Goal: Information Seeking & Learning: Understand process/instructions

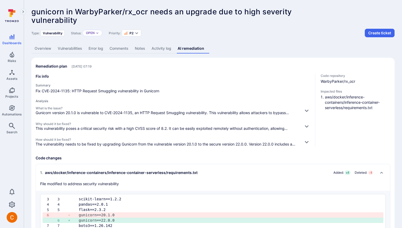
click at [43, 50] on link "Overview" at bounding box center [42, 49] width 23 height 10
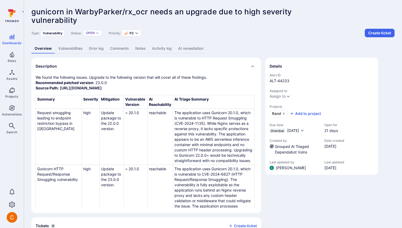
click at [181, 50] on link "AI remediation" at bounding box center [191, 49] width 32 height 10
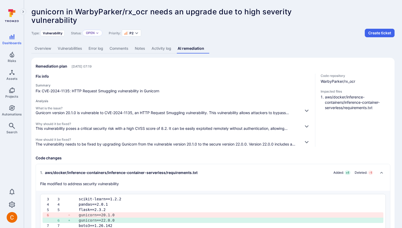
click at [48, 47] on link "Overview" at bounding box center [42, 49] width 23 height 10
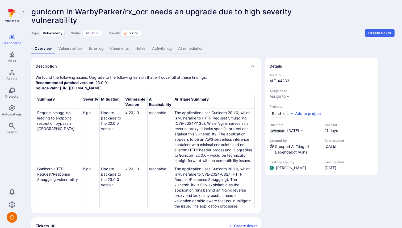
click at [236, 41] on div "gunicorn in WarbyParker/rx_ocr needs an upgrade due to high severity vulnerabil…" at bounding box center [213, 131] width 378 height 263
click at [196, 47] on link "AI remediation" at bounding box center [191, 49] width 32 height 10
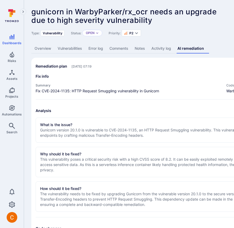
click at [38, 47] on link "Overview" at bounding box center [42, 49] width 23 height 10
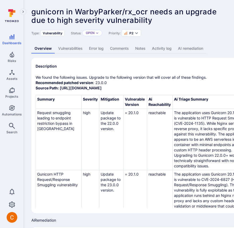
click at [192, 50] on link "AI remediation" at bounding box center [191, 49] width 32 height 10
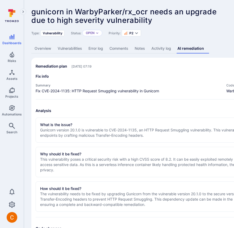
click at [47, 47] on link "Overview" at bounding box center [42, 49] width 23 height 10
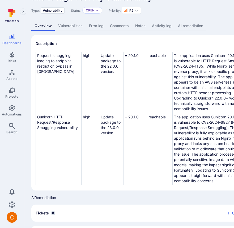
scroll to position [45, 0]
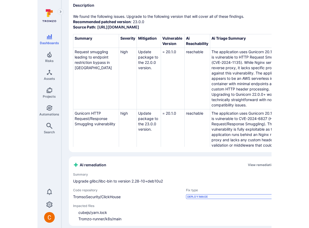
scroll to position [108, 0]
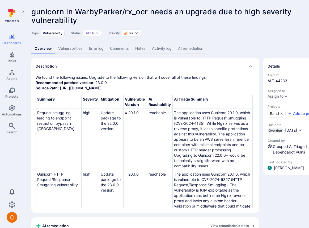
scroll to position [108, 0]
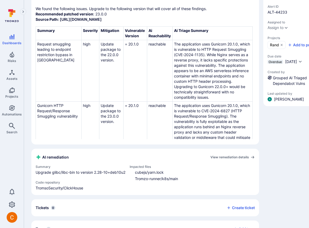
scroll to position [81, 0]
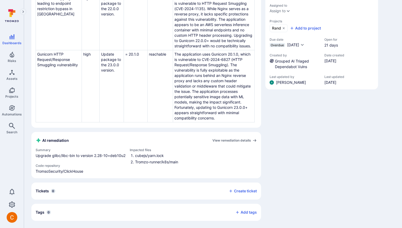
scroll to position [29, 0]
click at [284, 150] on div "Details Alert ID ALT-44233 Assigned to Assign to Projects Rand Add to project D…" at bounding box center [321, 96] width 113 height 248
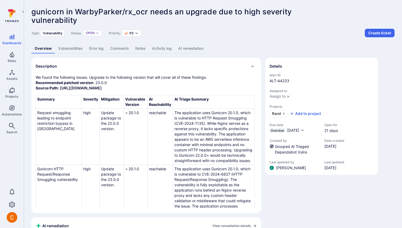
scroll to position [85, 0]
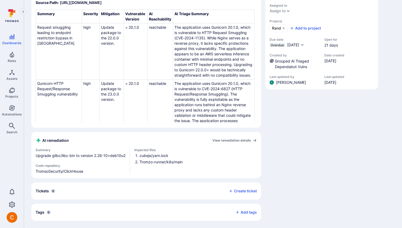
click at [273, 149] on div "Details Alert ID ALT-44233 Assigned to Assign to Projects Rand Add to project D…" at bounding box center [321, 96] width 113 height 248
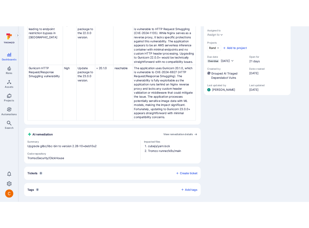
scroll to position [35, 0]
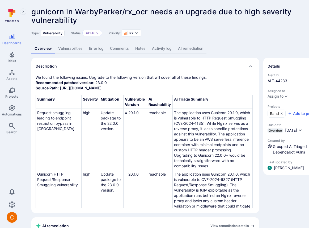
scroll to position [85, 0]
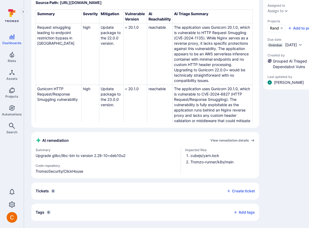
click at [164, 132] on div "Description We found the following issues. Upgrade to the following version tha…" at bounding box center [145, 96] width 228 height 248
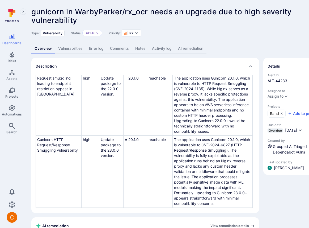
scroll to position [91, 0]
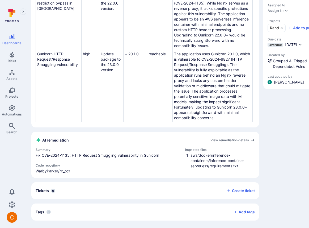
click at [213, 146] on div "Description We found the following issues. Upgrade to the following version tha…" at bounding box center [203, 96] width 344 height 248
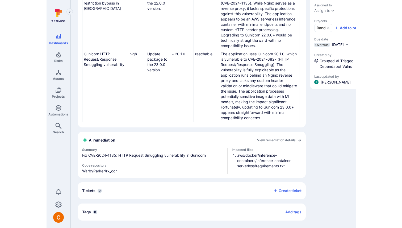
scroll to position [29, 0]
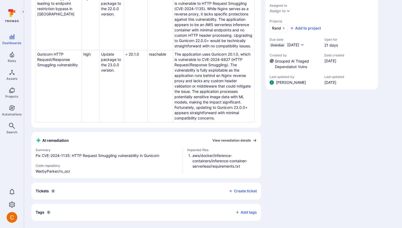
click at [226, 140] on link "View remediation details" at bounding box center [234, 140] width 44 height 4
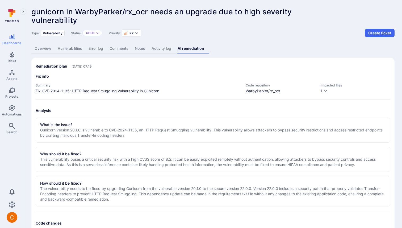
click at [41, 50] on link "Overview" at bounding box center [42, 49] width 23 height 10
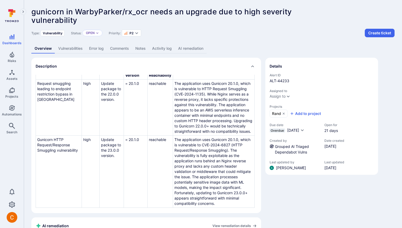
scroll to position [85, 0]
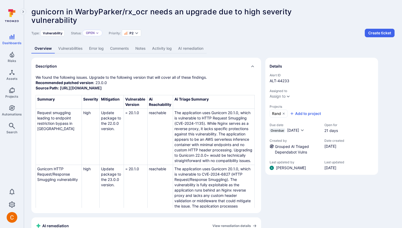
scroll to position [85, 0]
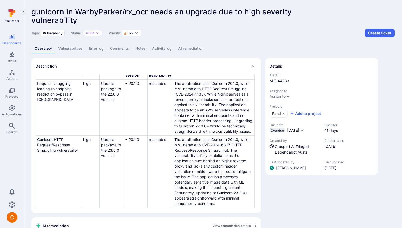
scroll to position [85, 0]
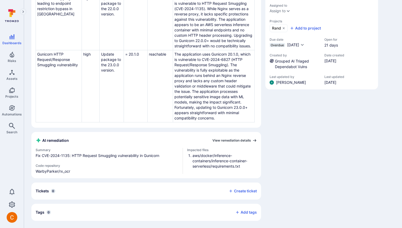
click at [229, 140] on link "View remediation details" at bounding box center [234, 140] width 44 height 4
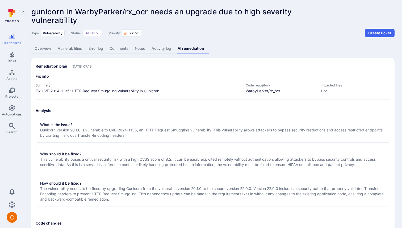
click at [40, 47] on link "Overview" at bounding box center [42, 49] width 23 height 10
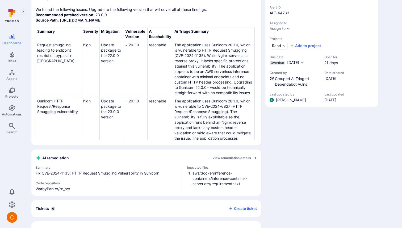
scroll to position [73, 0]
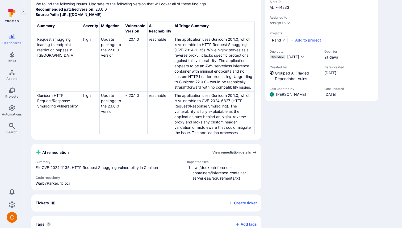
click at [241, 152] on link "View remediation details" at bounding box center [234, 152] width 44 height 4
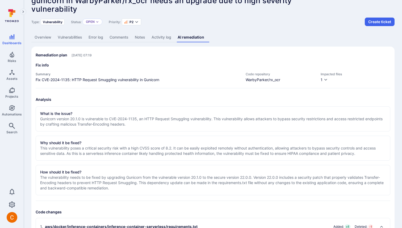
scroll to position [11, 0]
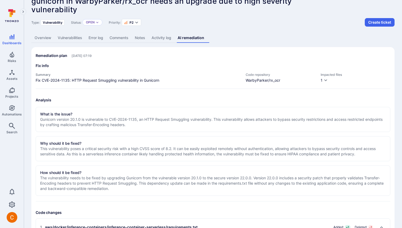
click at [37, 38] on link "Overview" at bounding box center [42, 38] width 23 height 10
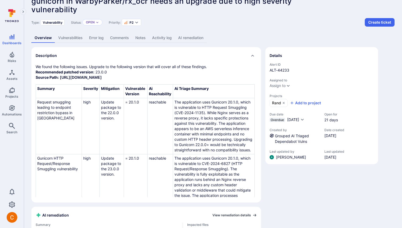
click at [231, 214] on link "View remediation details" at bounding box center [234, 215] width 44 height 4
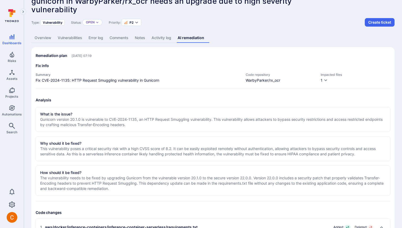
click at [46, 39] on link "Overview" at bounding box center [42, 38] width 23 height 10
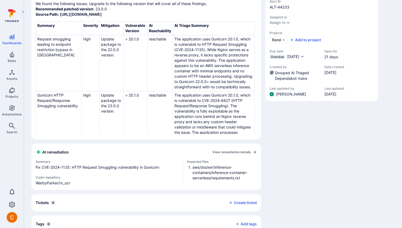
scroll to position [75, 0]
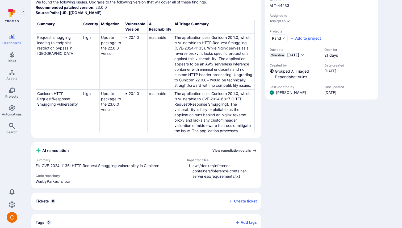
click at [225, 149] on link "View remediation details" at bounding box center [234, 150] width 44 height 4
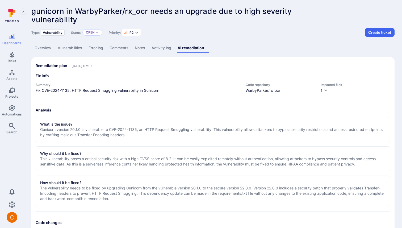
scroll to position [0, 0]
click at [41, 49] on link "Overview" at bounding box center [42, 48] width 23 height 10
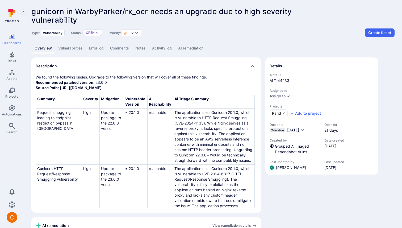
scroll to position [29, 0]
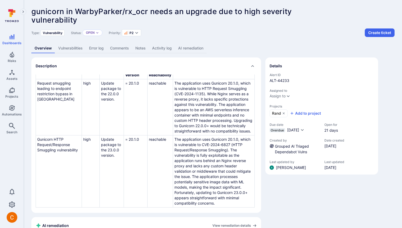
click at [261, 158] on div "Description We found the following issues. Upgrade to the following version tha…" at bounding box center [212, 181] width 363 height 248
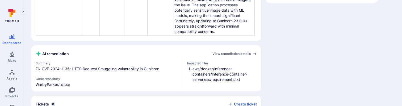
scroll to position [171, 0]
